Goal: Task Accomplishment & Management: Complete application form

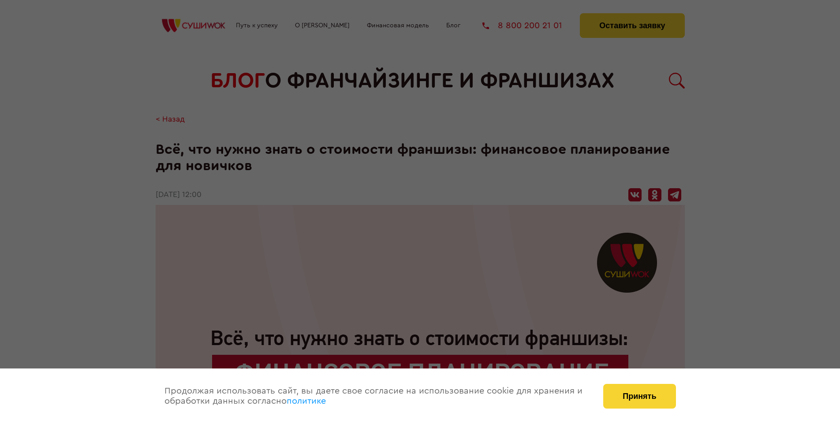
scroll to position [1735, 0]
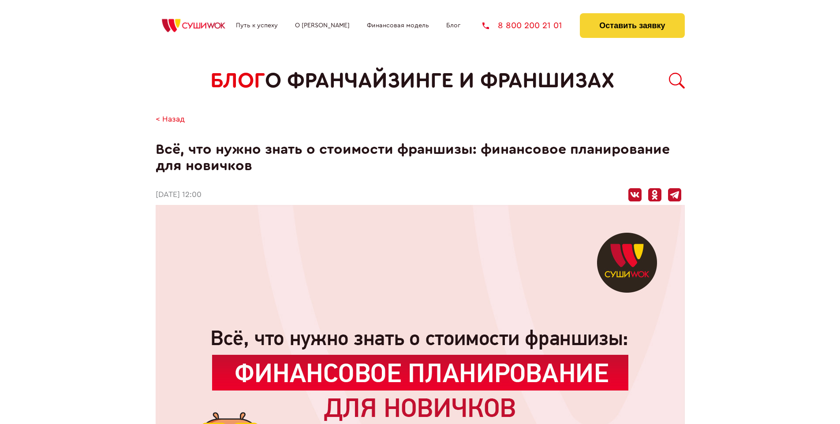
scroll to position [1735, 0]
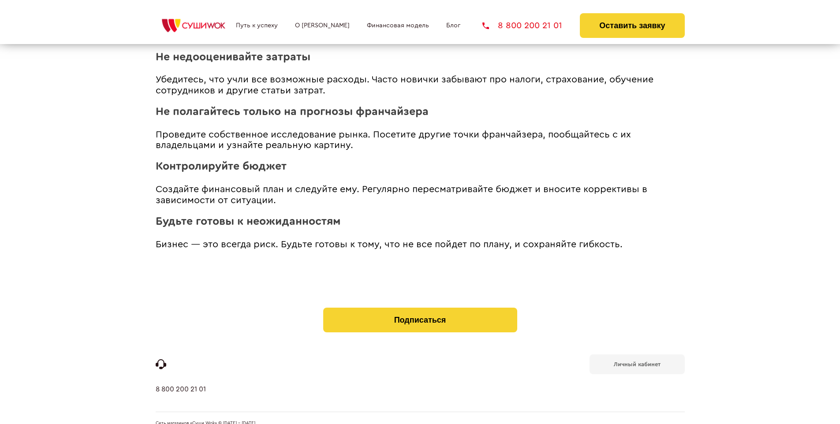
click at [637, 362] on b "Личный кабинет" at bounding box center [637, 365] width 47 height 6
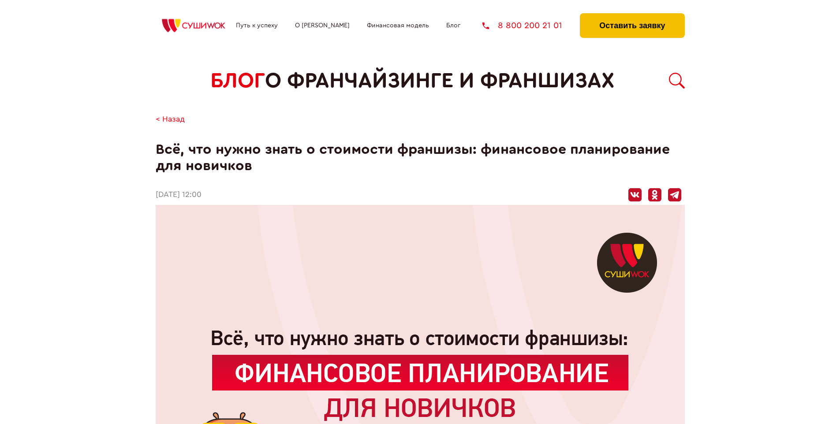
click at [632, 15] on button "Оставить заявку" at bounding box center [632, 25] width 105 height 25
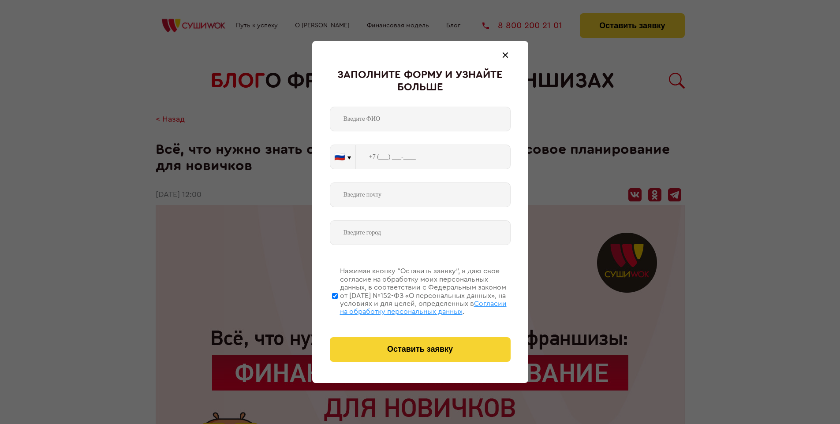
click at [409, 307] on span "Согласии на обработку персональных данных" at bounding box center [423, 307] width 167 height 15
click at [338, 307] on input "Нажимая кнопку “Оставить заявку”, я даю свое согласие на обработку моих персона…" at bounding box center [335, 296] width 6 height 71
checkbox input "false"
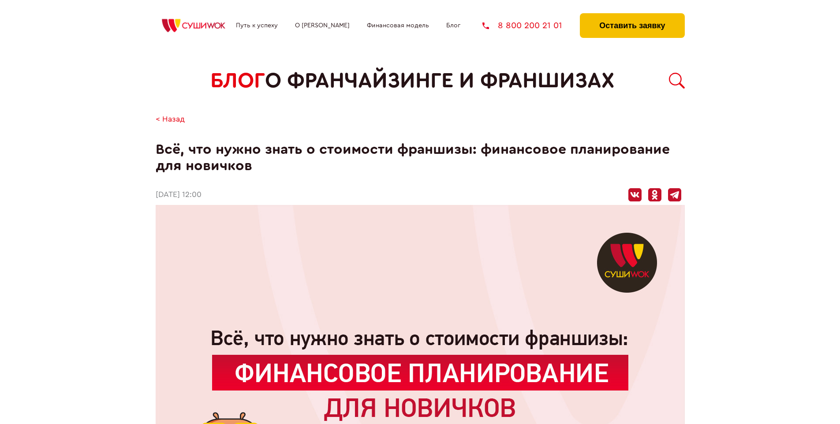
click at [632, 15] on button "Оставить заявку" at bounding box center [632, 25] width 105 height 25
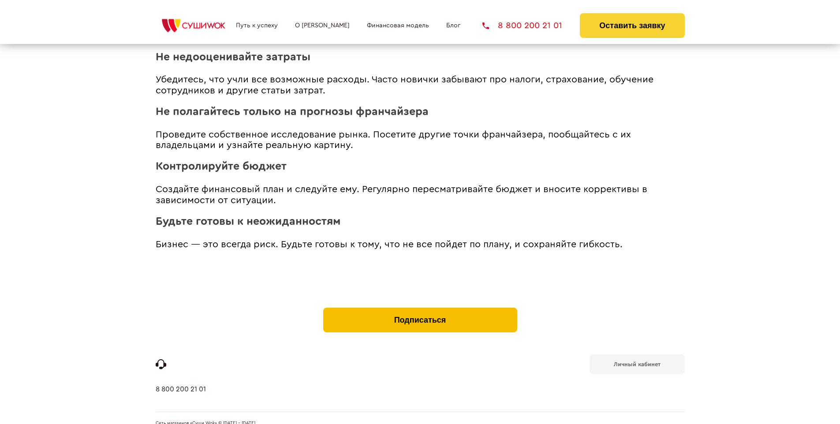
click at [420, 308] on button "Подписаться" at bounding box center [420, 320] width 194 height 25
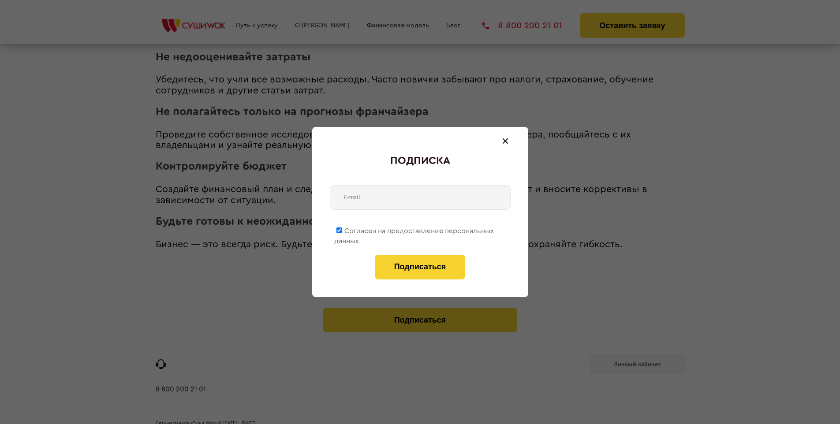
click at [415, 229] on span "Согласен на предоставление персональных данных" at bounding box center [414, 236] width 160 height 17
click at [342, 229] on input "Согласен на предоставление персональных данных" at bounding box center [340, 231] width 6 height 6
checkbox input "false"
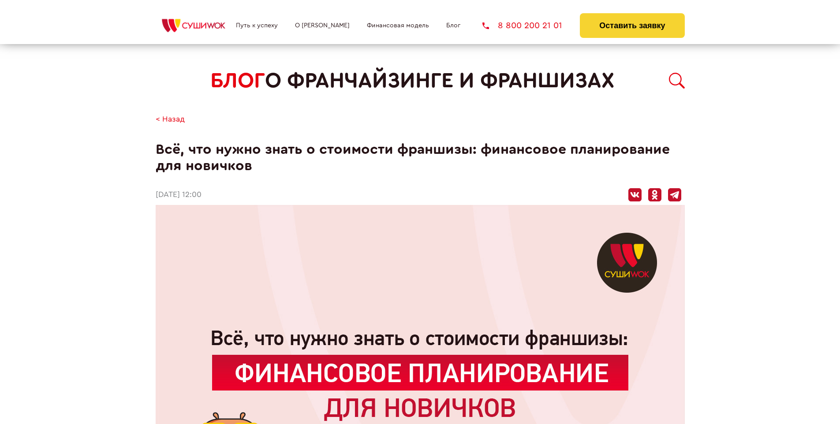
scroll to position [1735, 0]
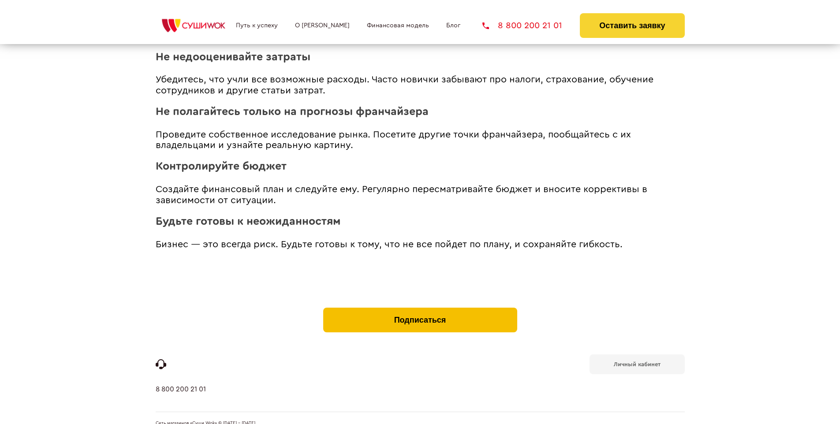
click at [420, 308] on button "Подписаться" at bounding box center [420, 320] width 194 height 25
